Goal: Information Seeking & Learning: Learn about a topic

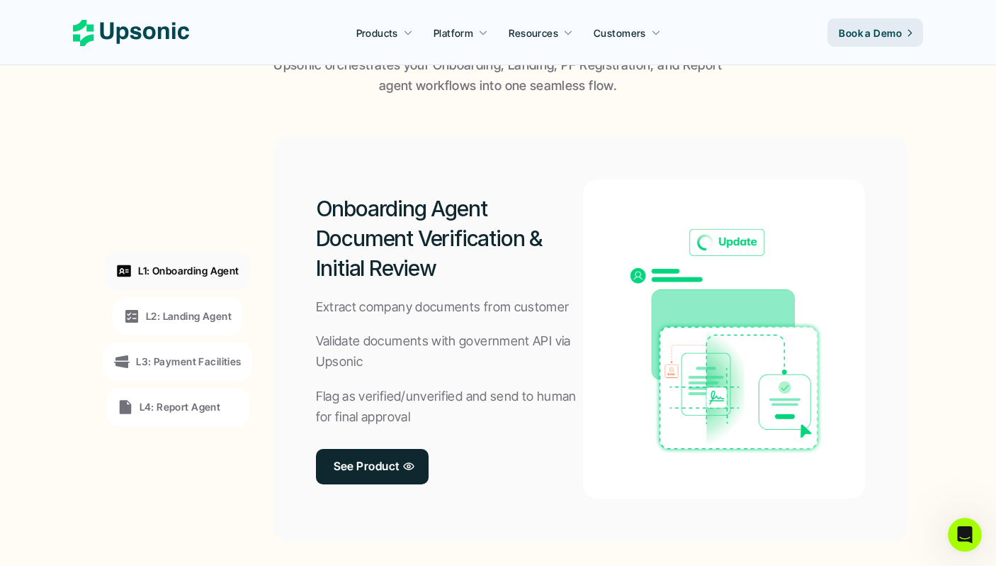
scroll to position [1020, 0]
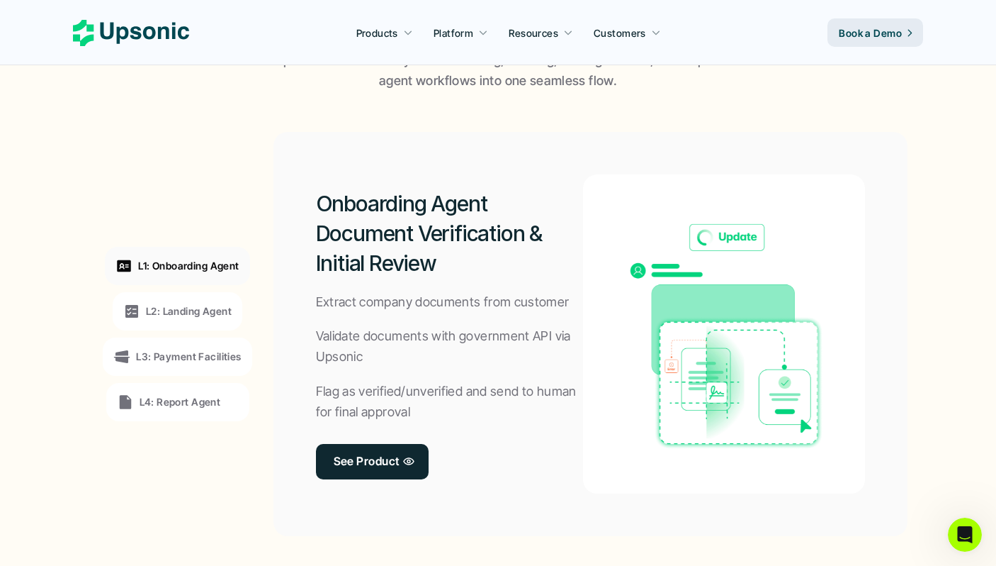
click at [203, 305] on p "L2: Landing Agent" at bounding box center [189, 310] width 86 height 15
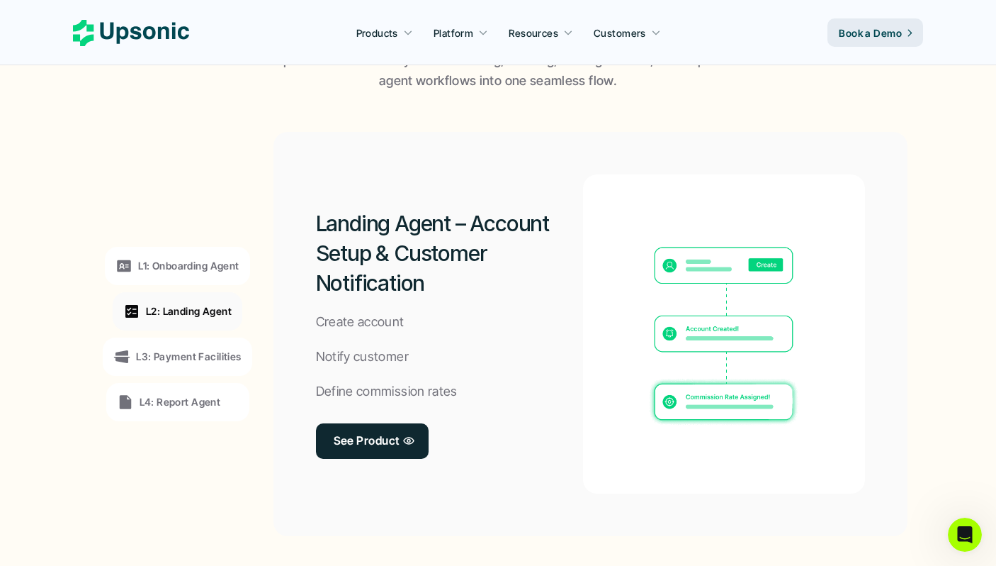
click at [203, 364] on div "L3: Payment Facilities" at bounding box center [177, 356] width 128 height 17
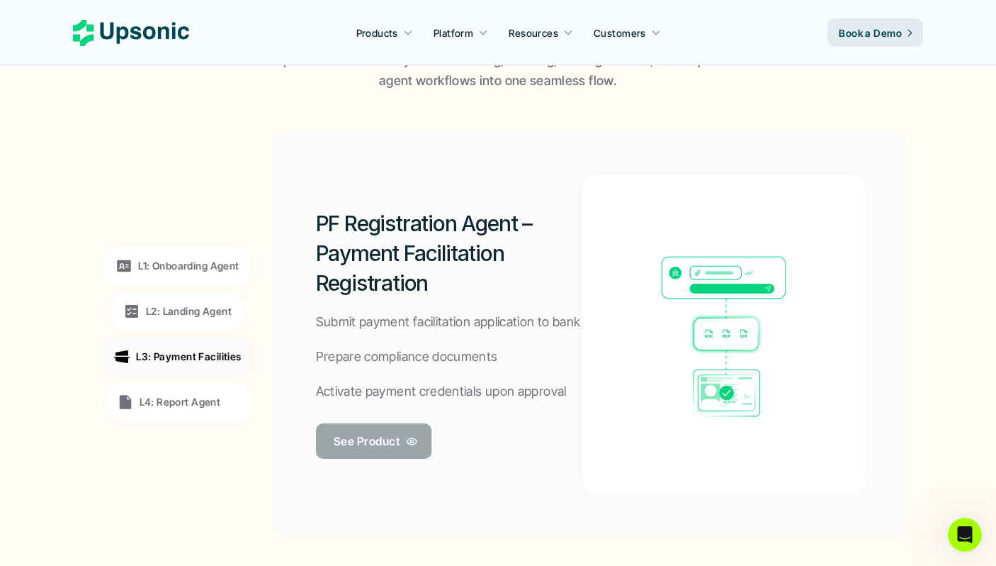
click at [371, 434] on p "See Product" at bounding box center [367, 440] width 66 height 21
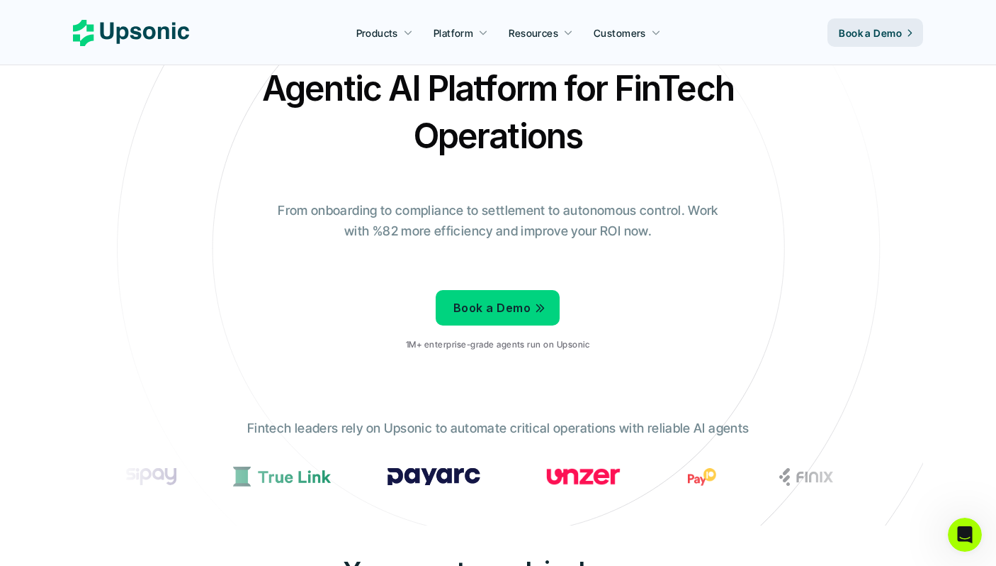
scroll to position [0, 0]
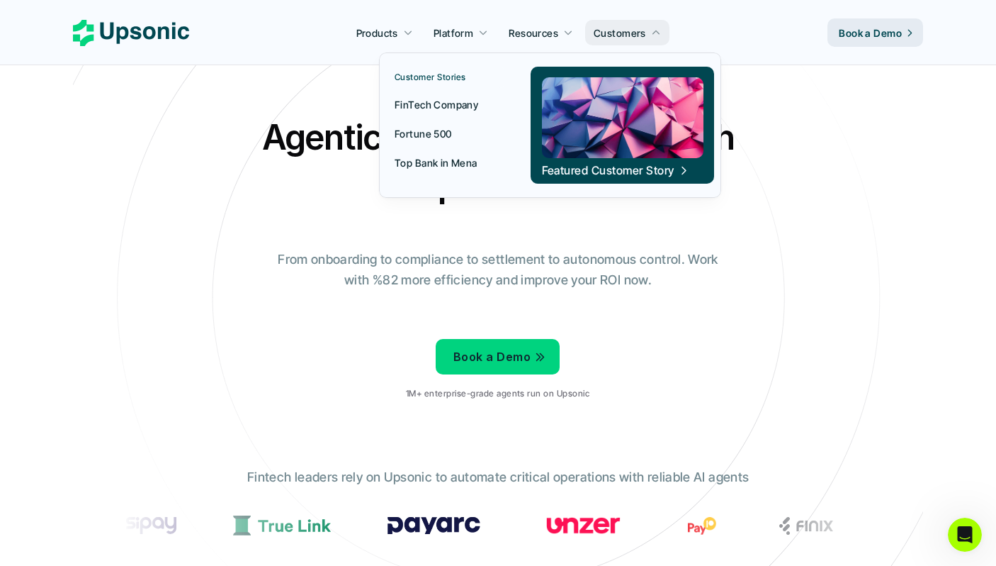
click at [455, 108] on p "FinTech Company" at bounding box center [437, 104] width 84 height 15
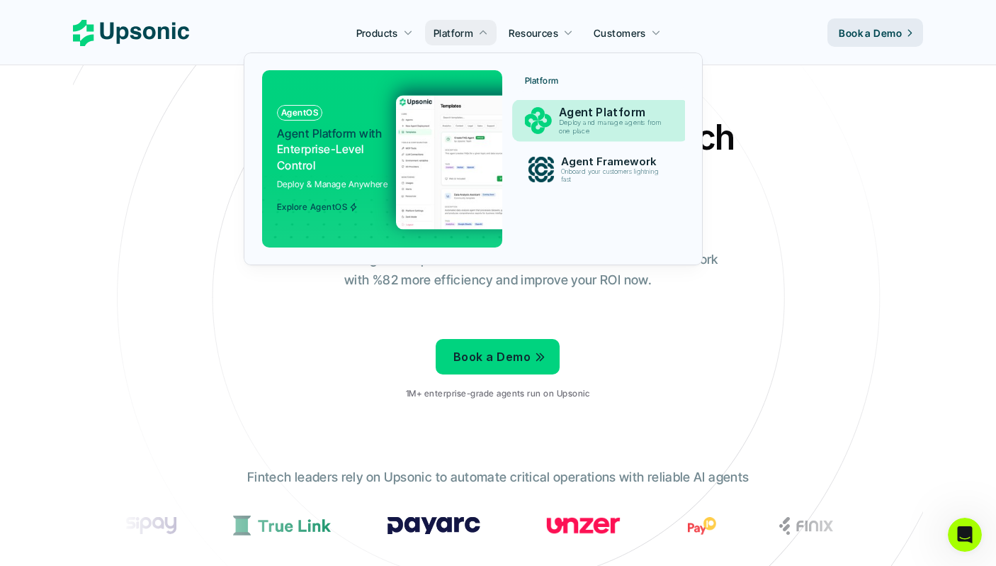
click at [584, 123] on p "Deploy and manage agents from one place" at bounding box center [613, 127] width 108 height 16
click at [561, 109] on p "Agent Platform" at bounding box center [614, 112] width 108 height 13
click at [561, 109] on p "Agent Platform" at bounding box center [614, 112] width 110 height 13
click at [396, 125] on img at bounding box center [534, 162] width 276 height 134
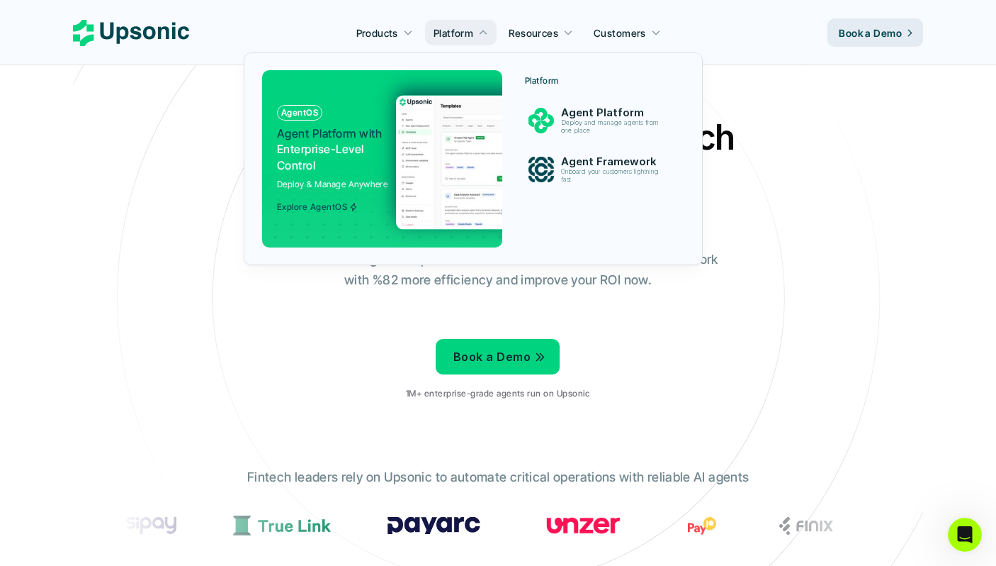
click at [373, 171] on p "Agent Platform with Enterprise-Level Control" at bounding box center [331, 148] width 108 height 47
click at [442, 166] on img at bounding box center [534, 162] width 276 height 134
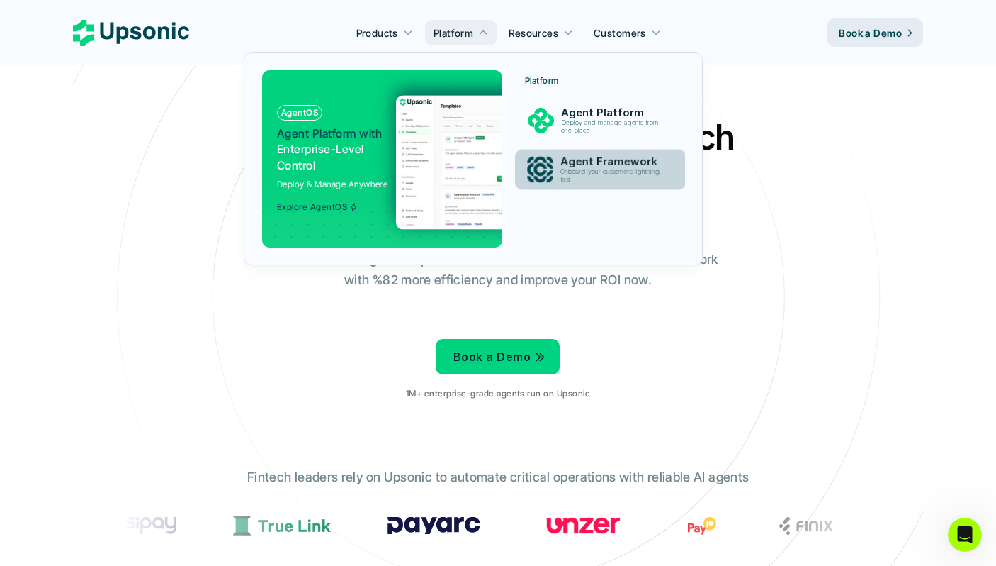
click at [568, 166] on p "Agent Framework" at bounding box center [614, 161] width 106 height 13
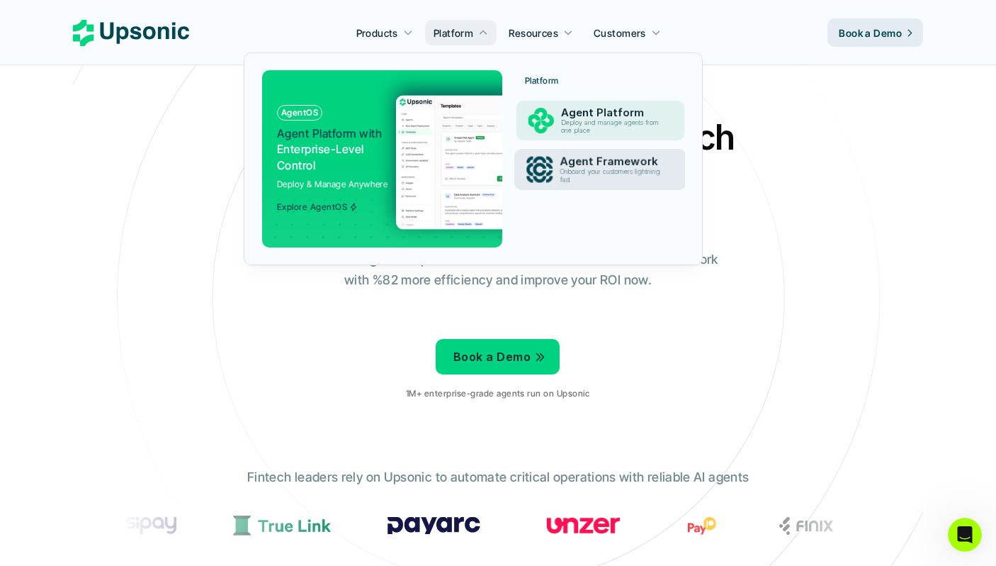
click at [561, 106] on p "Agent Platform" at bounding box center [613, 112] width 105 height 13
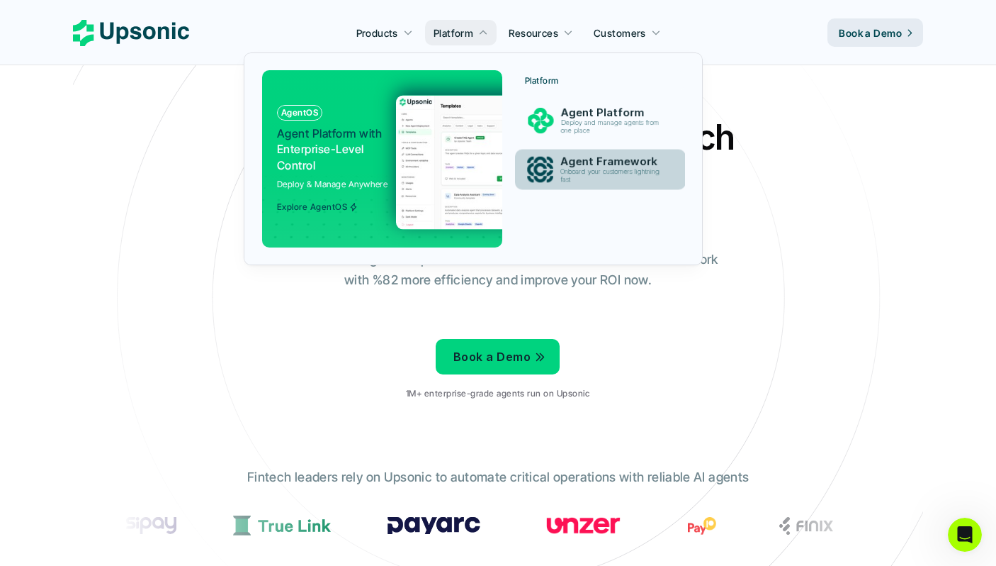
click at [561, 151] on link "Agent Framework Onboard your customers lightning fast" at bounding box center [600, 170] width 171 height 40
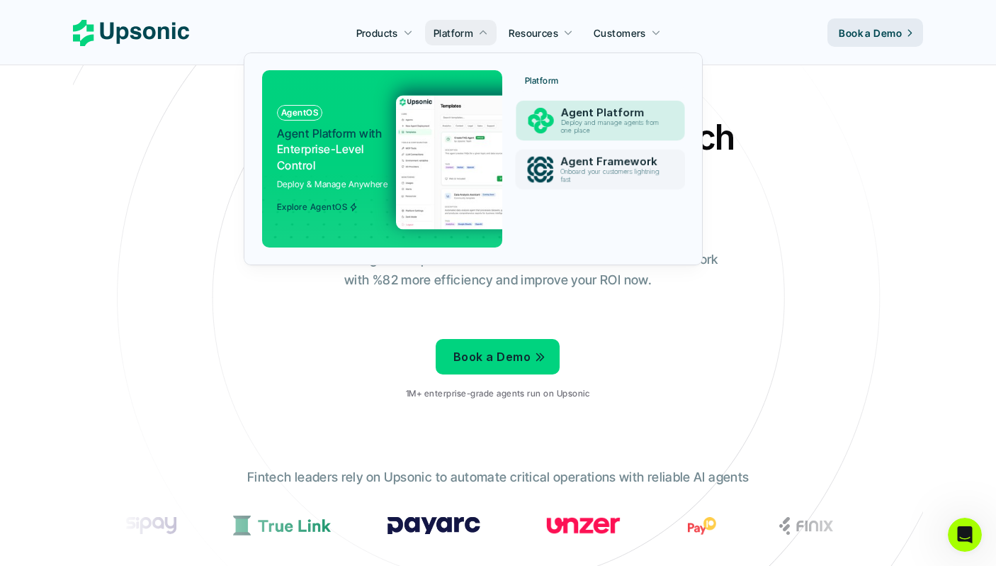
click at [563, 132] on p "Deploy and manage agents from one place" at bounding box center [613, 127] width 104 height 16
click at [563, 178] on p "Onboard your customers lightning fast" at bounding box center [612, 176] width 103 height 16
click at [563, 123] on p "Deploy and manage agents from one place" at bounding box center [613, 127] width 105 height 16
click at [563, 151] on link "Agent Framework Onboard your customers lightning fast" at bounding box center [601, 170] width 168 height 40
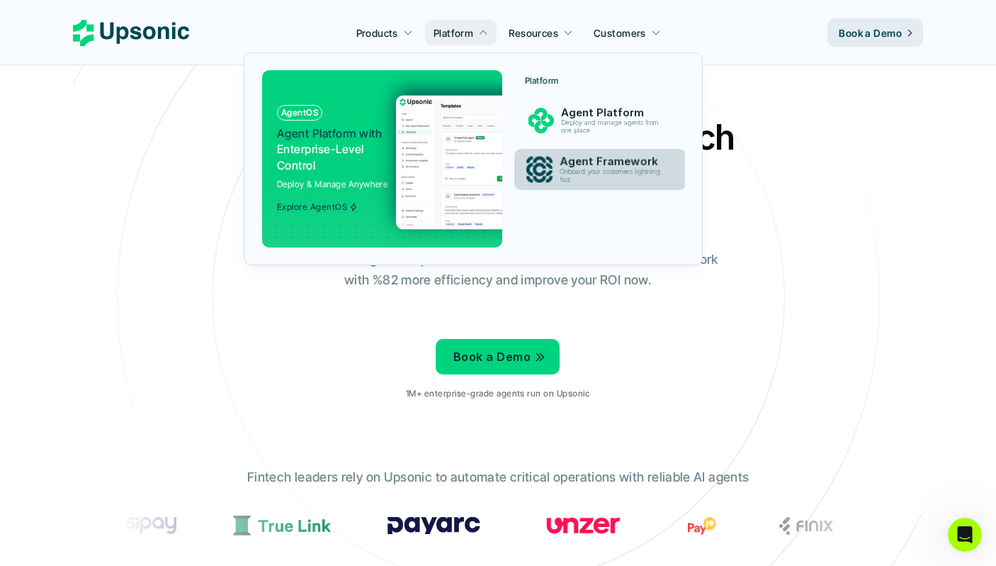
click at [563, 113] on p "Agent Platform" at bounding box center [613, 112] width 105 height 13
click at [563, 167] on p "Agent Framework" at bounding box center [614, 161] width 106 height 13
click at [563, 142] on div "Platform Agent Platform Deploy and manage agents from one place Agent Framework…" at bounding box center [601, 133] width 168 height 127
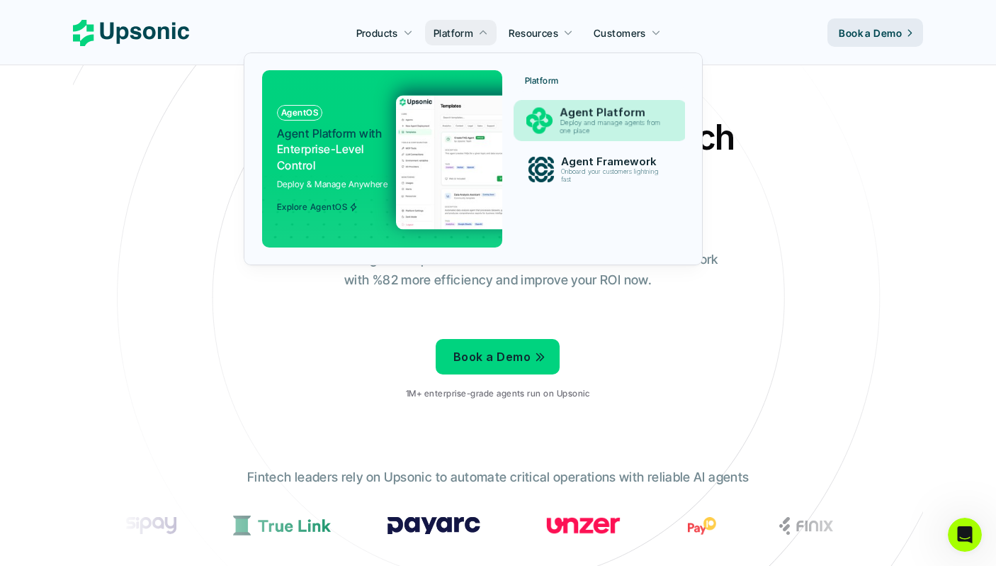
click at [563, 133] on p "Deploy and manage agents from one place" at bounding box center [613, 127] width 106 height 16
click at [563, 133] on p "Deploy and manage agents from one place" at bounding box center [613, 127] width 108 height 16
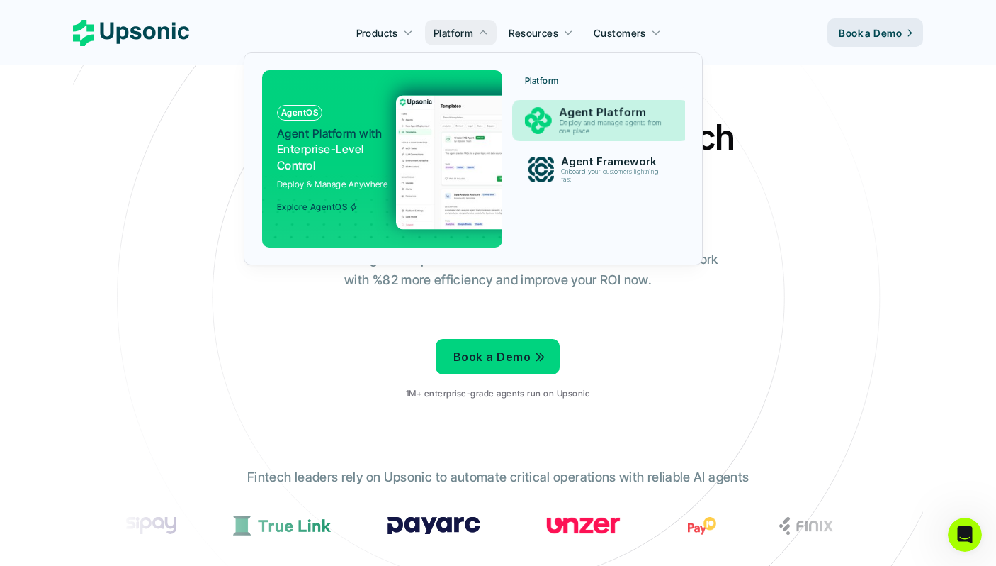
click at [563, 133] on p "Deploy and manage agents from one place" at bounding box center [613, 127] width 108 height 16
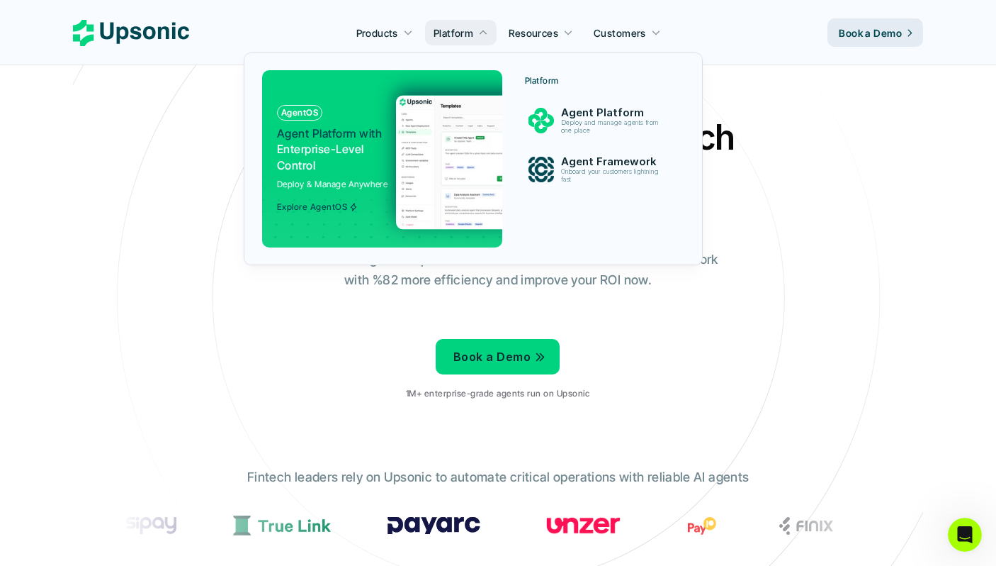
click at [331, 200] on div "Explore AgentOS" at bounding box center [317, 203] width 81 height 17
click at [331, 211] on p "Explore AgentOS" at bounding box center [312, 207] width 70 height 10
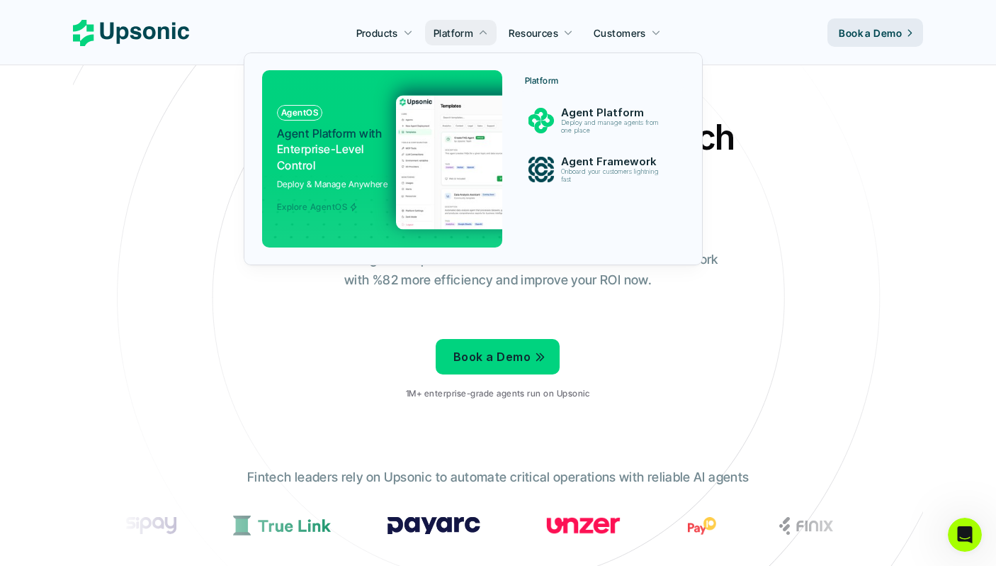
click at [331, 186] on p "Deploy & Manage Anywhere" at bounding box center [332, 183] width 111 height 13
click at [331, 195] on div "Explore AgentOS" at bounding box center [317, 203] width 81 height 17
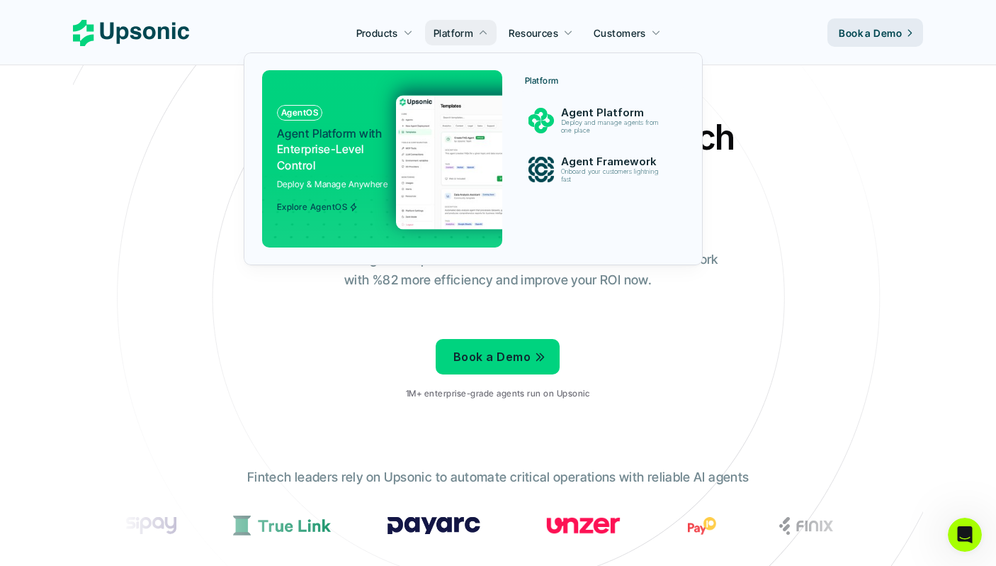
click at [331, 195] on div "Explore AgentOS" at bounding box center [317, 203] width 81 height 17
click at [331, 202] on p "Explore AgentOS" at bounding box center [312, 207] width 70 height 10
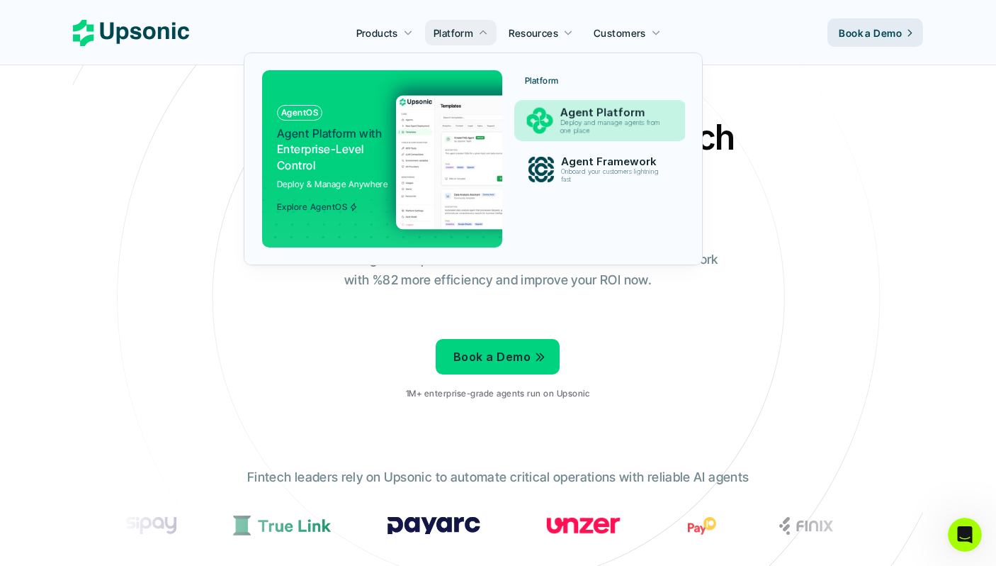
click at [576, 111] on p "Agent Platform" at bounding box center [614, 112] width 107 height 13
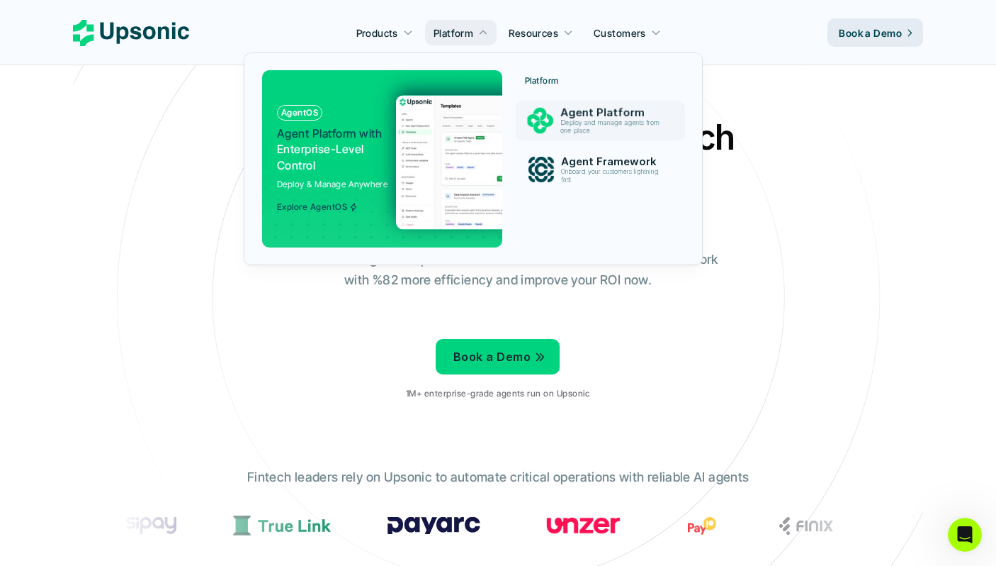
click at [420, 112] on img at bounding box center [534, 162] width 276 height 134
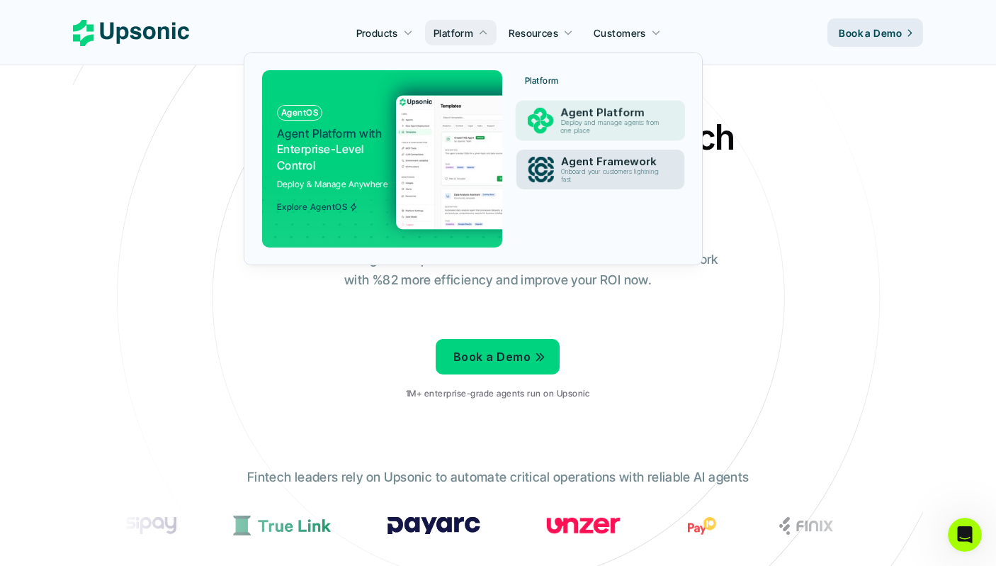
click at [559, 168] on div "Agent Framework Onboard your customers lightning fast" at bounding box center [613, 169] width 119 height 34
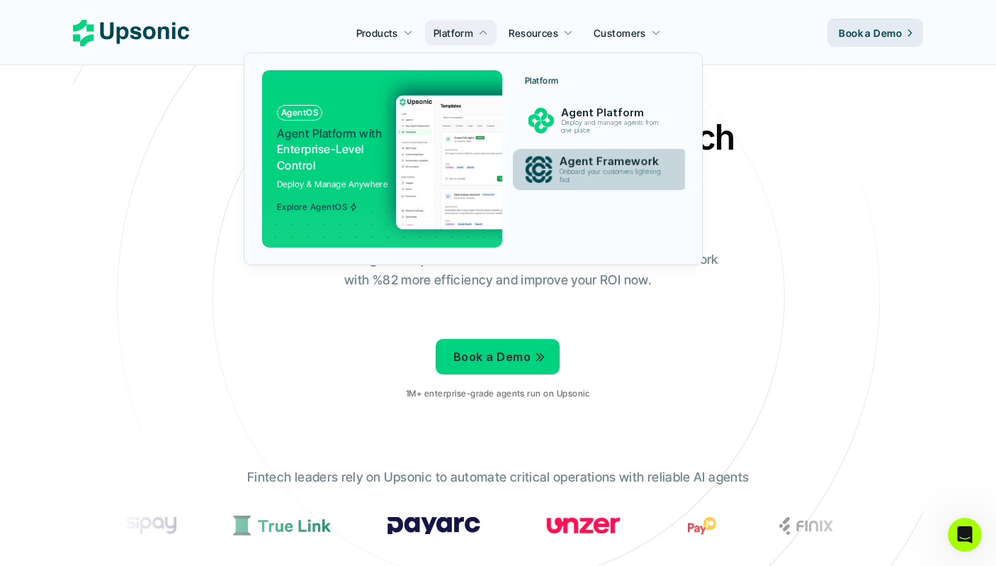
click at [560, 168] on p "Onboard your customers lightning fast" at bounding box center [614, 176] width 108 height 16
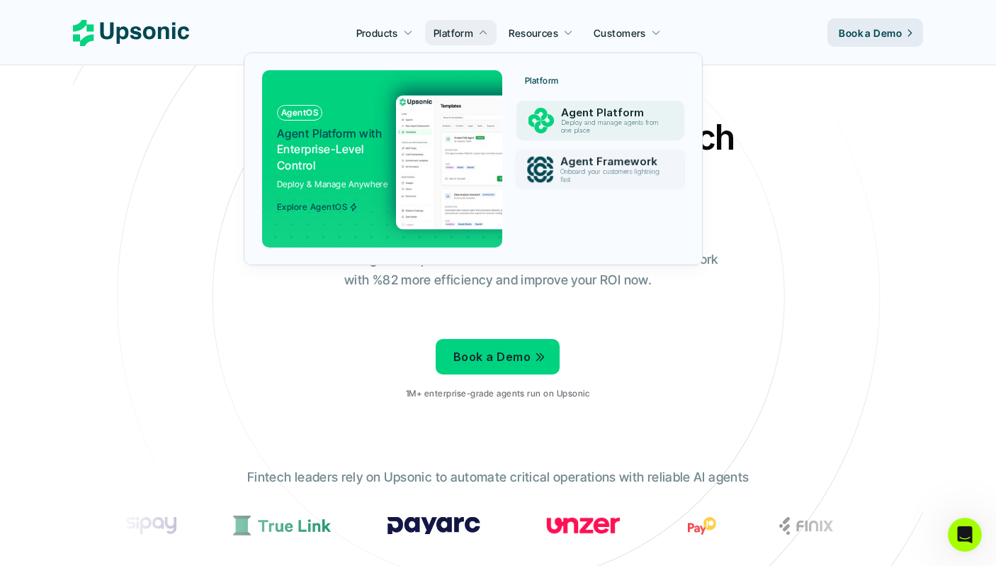
click at [559, 100] on div "Platform Agent Platform Deploy and manage agents from one place Agent Framework…" at bounding box center [601, 133] width 168 height 127
click at [554, 121] on div "Agent Platform Deploy and manage agents from one place" at bounding box center [613, 120] width 119 height 34
click at [387, 139] on div "AgentOS Agent Platform with Enterprise-Level Control Deploy & Manage Anywhere E…" at bounding box center [335, 158] width 117 height 107
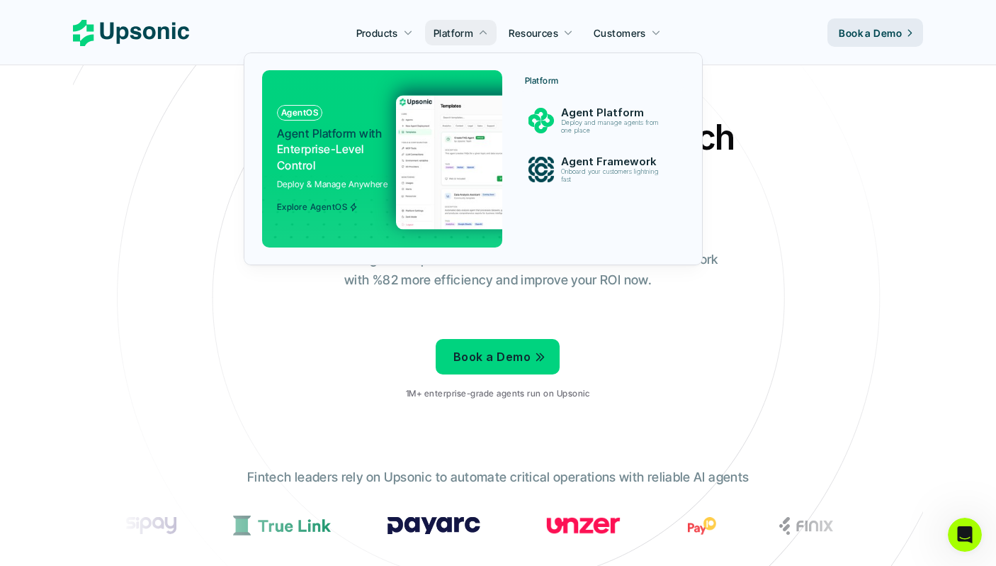
click at [387, 139] on div "AgentOS Agent Platform with Enterprise-Level Control Deploy & Manage Anywhere E…" at bounding box center [335, 158] width 117 height 107
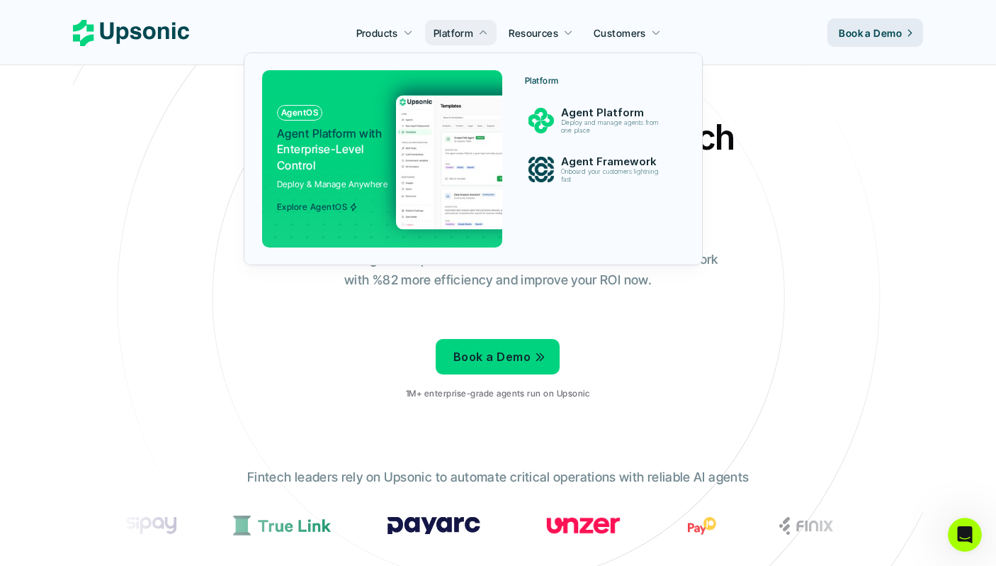
click at [387, 139] on div "AgentOS Agent Platform with Enterprise-Level Control Deploy & Manage Anywhere E…" at bounding box center [335, 158] width 117 height 107
click at [352, 159] on p "Agent Platform with Enterprise-Level Control" at bounding box center [331, 148] width 108 height 47
click at [333, 196] on div "Explore AgentOS" at bounding box center [317, 203] width 81 height 17
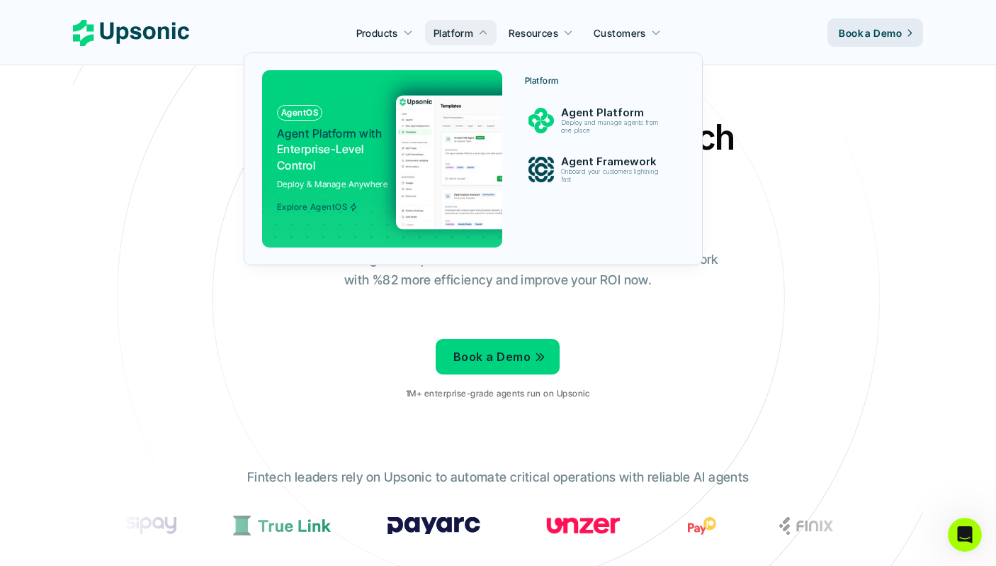
click at [333, 210] on p "Explore AgentOS" at bounding box center [312, 207] width 70 height 10
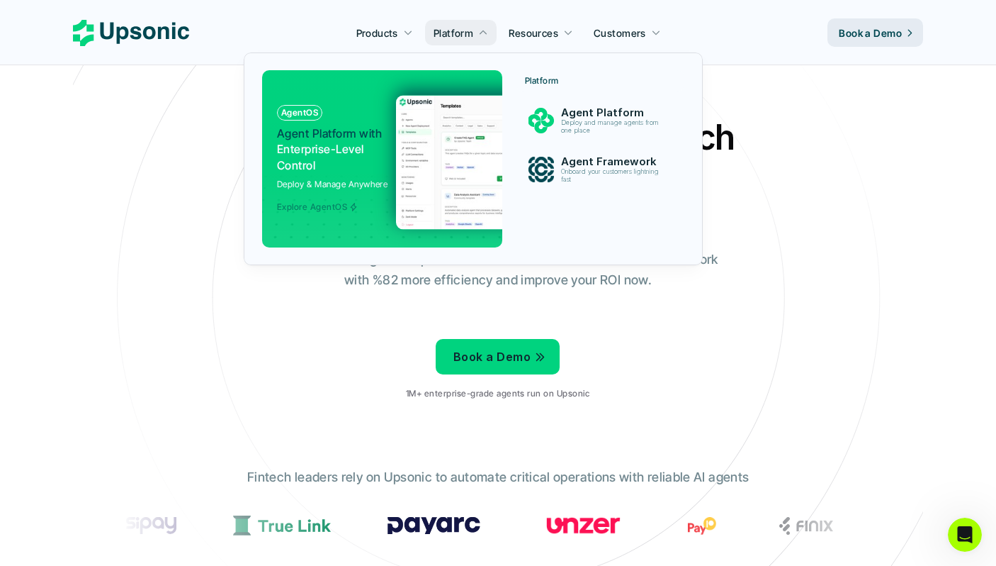
click at [333, 210] on p "Explore AgentOS" at bounding box center [312, 207] width 70 height 10
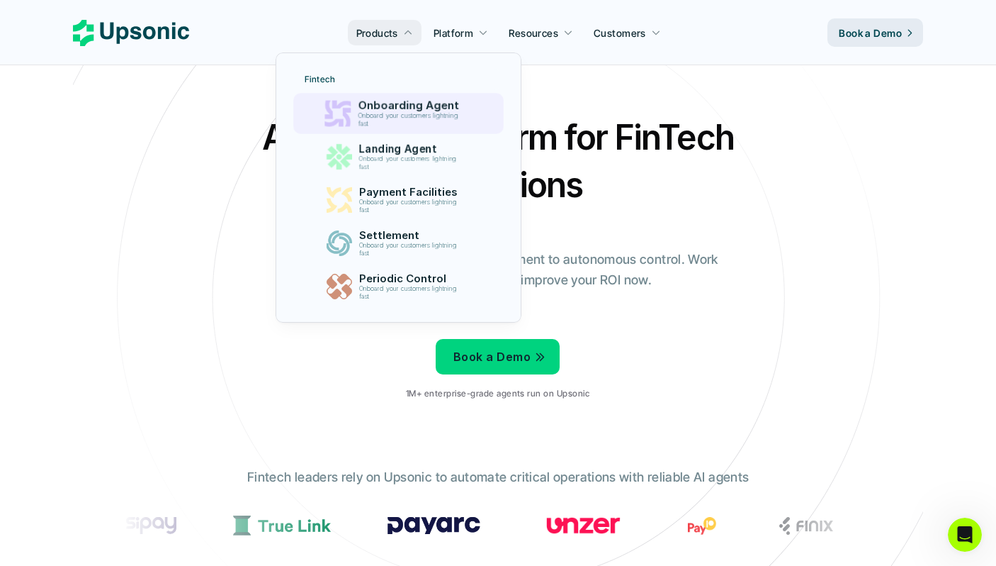
click at [413, 98] on div "Onboarding Agent Onboard your customers lightning fast" at bounding box center [411, 113] width 122 height 35
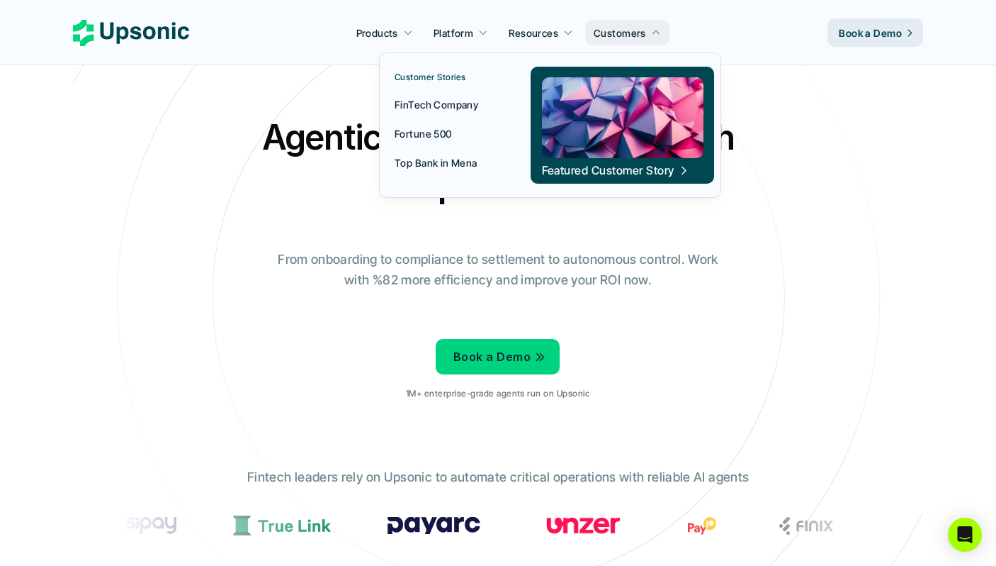
click at [439, 133] on p "Fortune 500" at bounding box center [423, 133] width 57 height 15
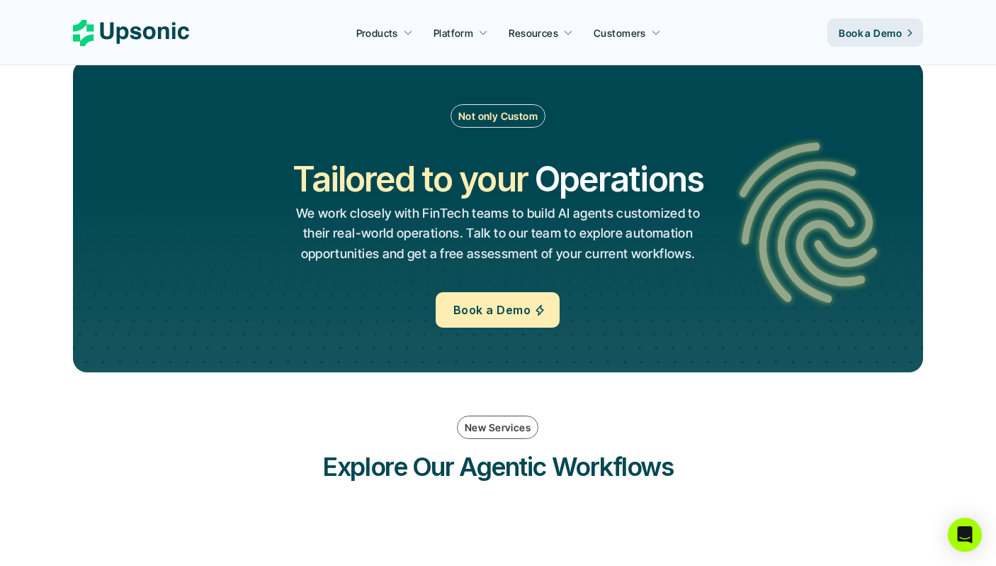
scroll to position [1684, 0]
